Goal: Task Accomplishment & Management: Manage account settings

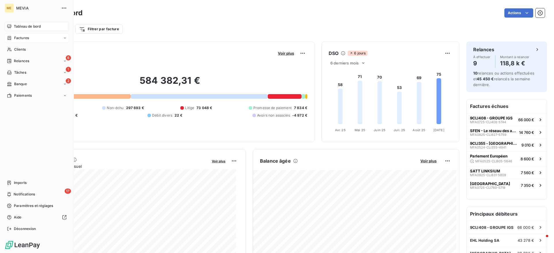
click at [13, 35] on div "Factures" at bounding box center [18, 37] width 22 height 5
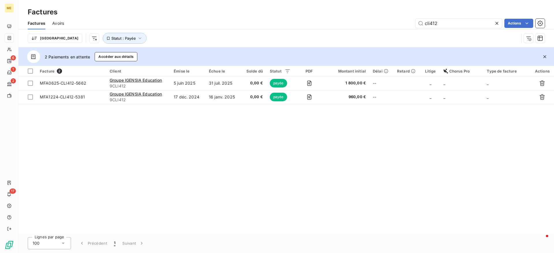
drag, startPoint x: 446, startPoint y: 23, endPoint x: 401, endPoint y: 14, distance: 46.1
click at [401, 14] on div "Factures Factures Avoirs cli412 Actions Trier Statut : Payée" at bounding box center [285, 24] width 535 height 48
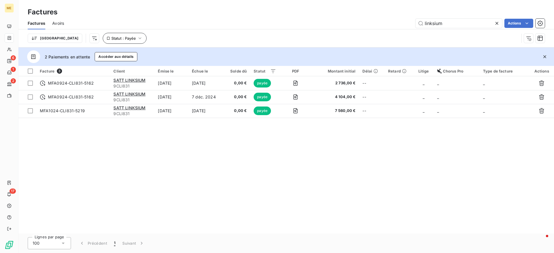
type input "linksium"
click at [137, 39] on icon "button" at bounding box center [140, 38] width 6 height 6
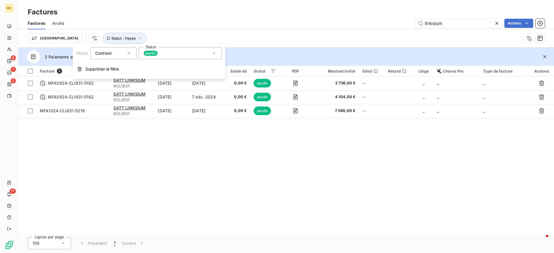
click at [149, 48] on div "payée" at bounding box center [180, 53] width 83 height 12
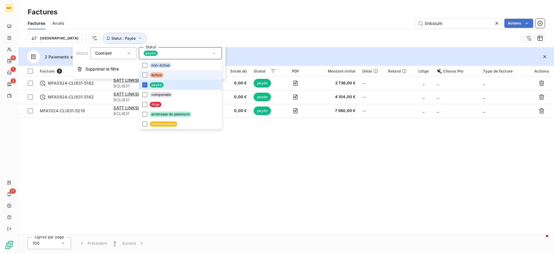
click at [169, 74] on li "échue" at bounding box center [180, 75] width 83 height 10
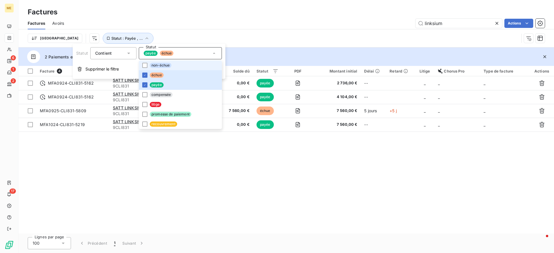
click at [166, 64] on span "non-échue" at bounding box center [161, 65] width 22 height 5
click at [249, 19] on div "linksium Actions" at bounding box center [307, 23] width 473 height 9
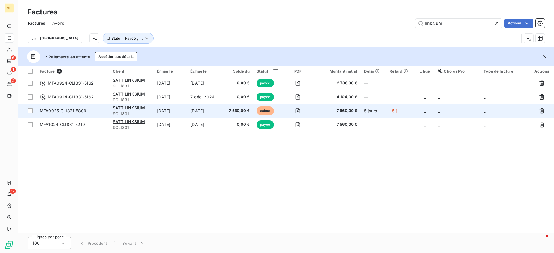
click at [219, 110] on td "[DATE]" at bounding box center [204, 111] width 35 height 14
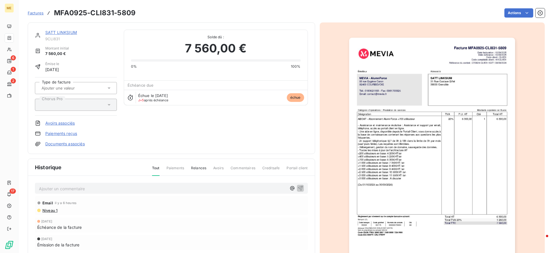
click at [501, 67] on img "button" at bounding box center [432, 155] width 166 height 235
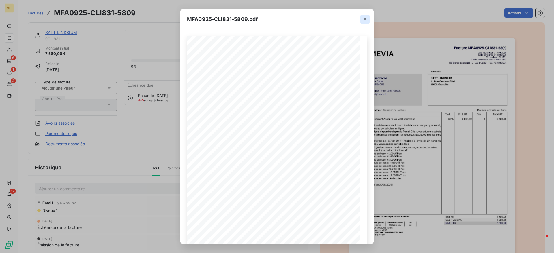
click at [364, 19] on icon "button" at bounding box center [365, 19] width 6 height 6
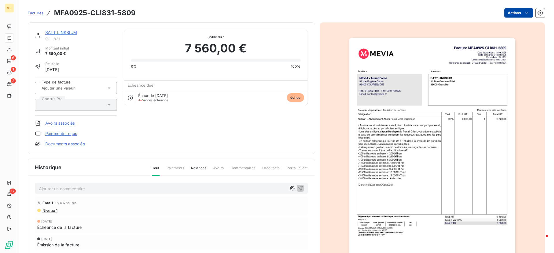
click at [500, 16] on html "ME 6 1 2 17 Factures MFA0925-CLI831-5809 Actions SATT LINKSIUM 9CLI831 Montant …" at bounding box center [277, 126] width 554 height 253
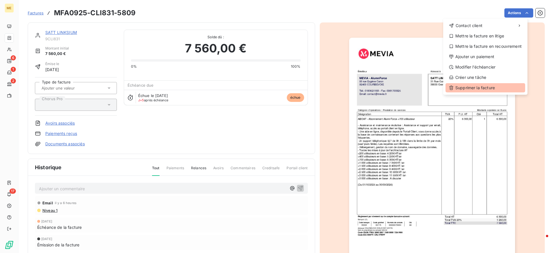
click at [472, 89] on div "Supprimer la facture" at bounding box center [485, 87] width 80 height 9
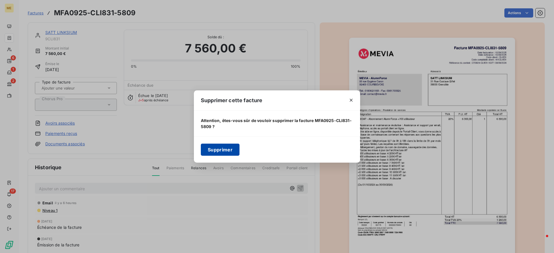
click at [221, 148] on button "Supprimer" at bounding box center [220, 150] width 39 height 12
